Goal: Task Accomplishment & Management: Manage account settings

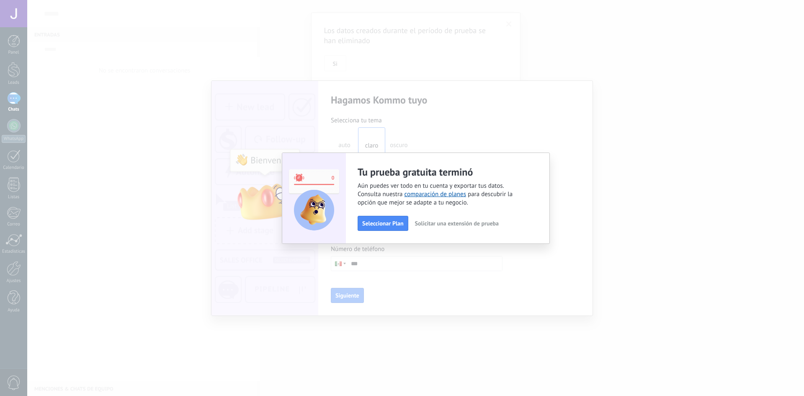
click at [381, 281] on div "Tu prueba gratuita terminó Aún puedes ver todo en tu cuenta y exportar tus dato…" at bounding box center [415, 198] width 777 height 396
click at [540, 167] on span "button" at bounding box center [539, 163] width 6 height 7
